Goal: Find specific page/section: Find specific page/section

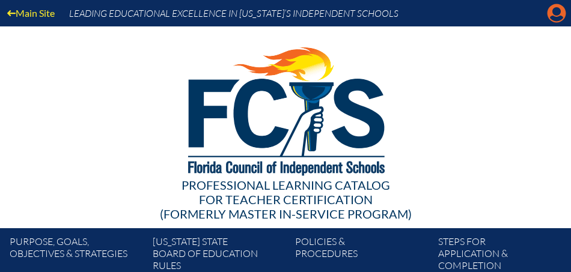
click at [554, 16] on icon at bounding box center [556, 13] width 19 height 19
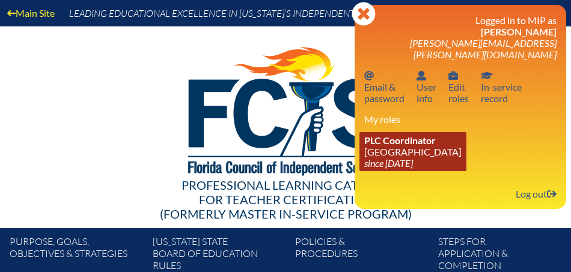
click at [398, 142] on link "PLC Coordinator Saint Andrew’s School since 2008 Aug 1" at bounding box center [412, 151] width 107 height 39
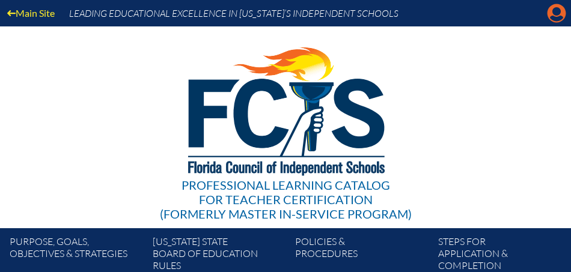
click at [559, 13] on icon "Manage account" at bounding box center [556, 13] width 19 height 19
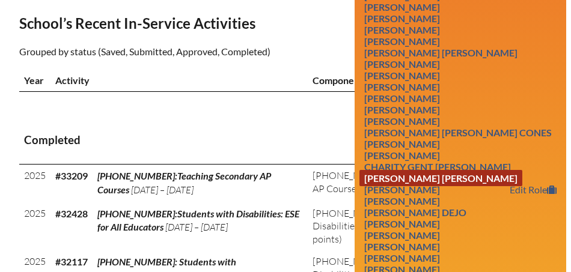
scroll to position [455, 0]
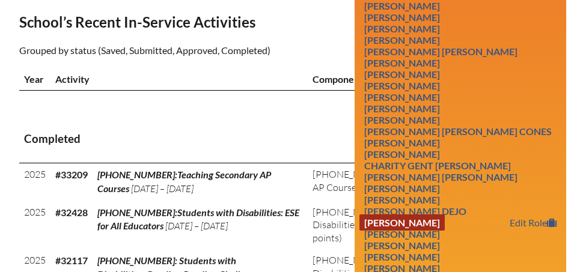
click at [444, 214] on link "[PERSON_NAME]" at bounding box center [401, 222] width 85 height 16
